Goal: Register for event/course

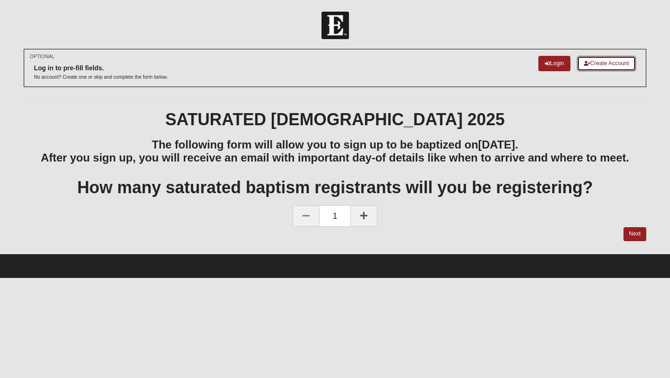
click at [597, 67] on link "Create Account" at bounding box center [606, 63] width 59 height 15
click at [553, 67] on link "Login" at bounding box center [555, 63] width 32 height 15
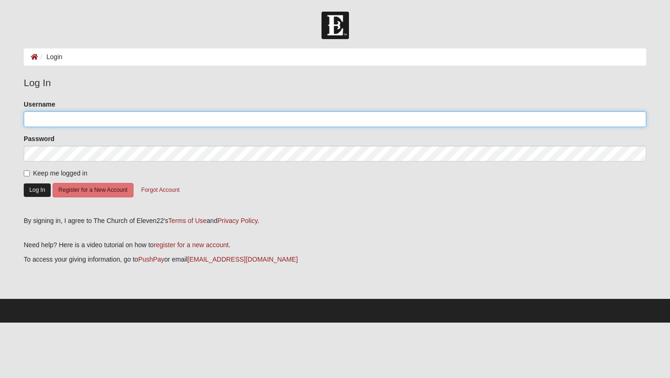
type input "CTKalinski"
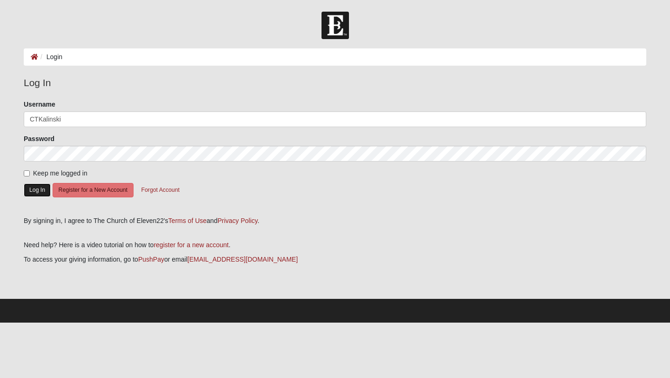
click at [31, 194] on button "Log In" at bounding box center [37, 189] width 27 height 13
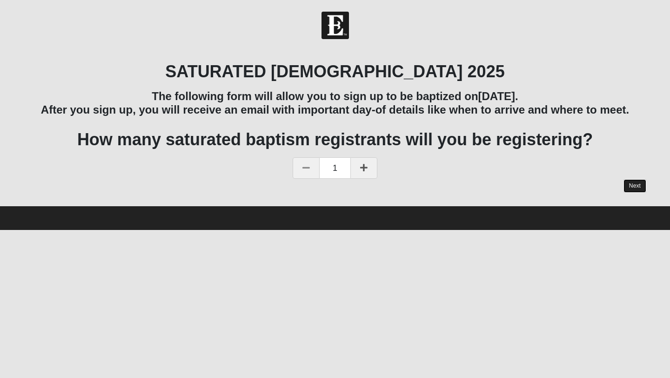
click at [635, 185] on link "Next" at bounding box center [635, 185] width 23 height 13
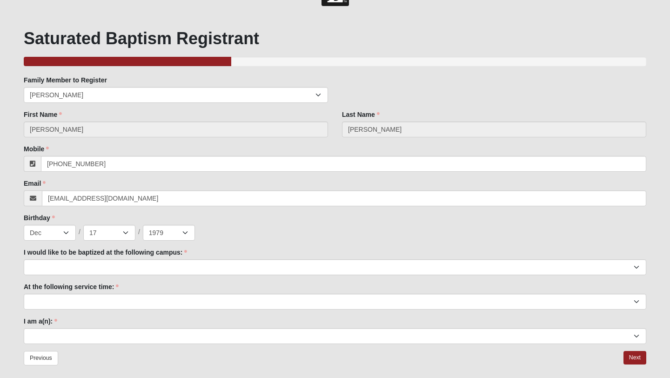
scroll to position [11, 0]
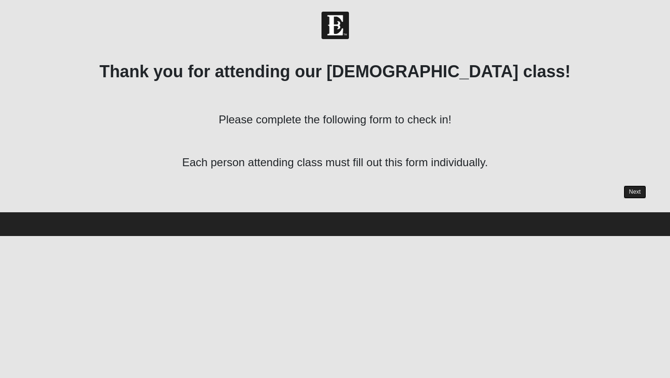
click at [633, 189] on link "Next" at bounding box center [635, 191] width 23 height 13
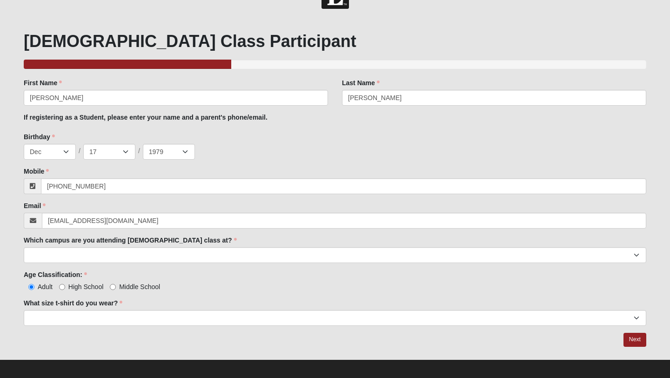
scroll to position [36, 0]
